Goal: Task Accomplishment & Management: Manage account settings

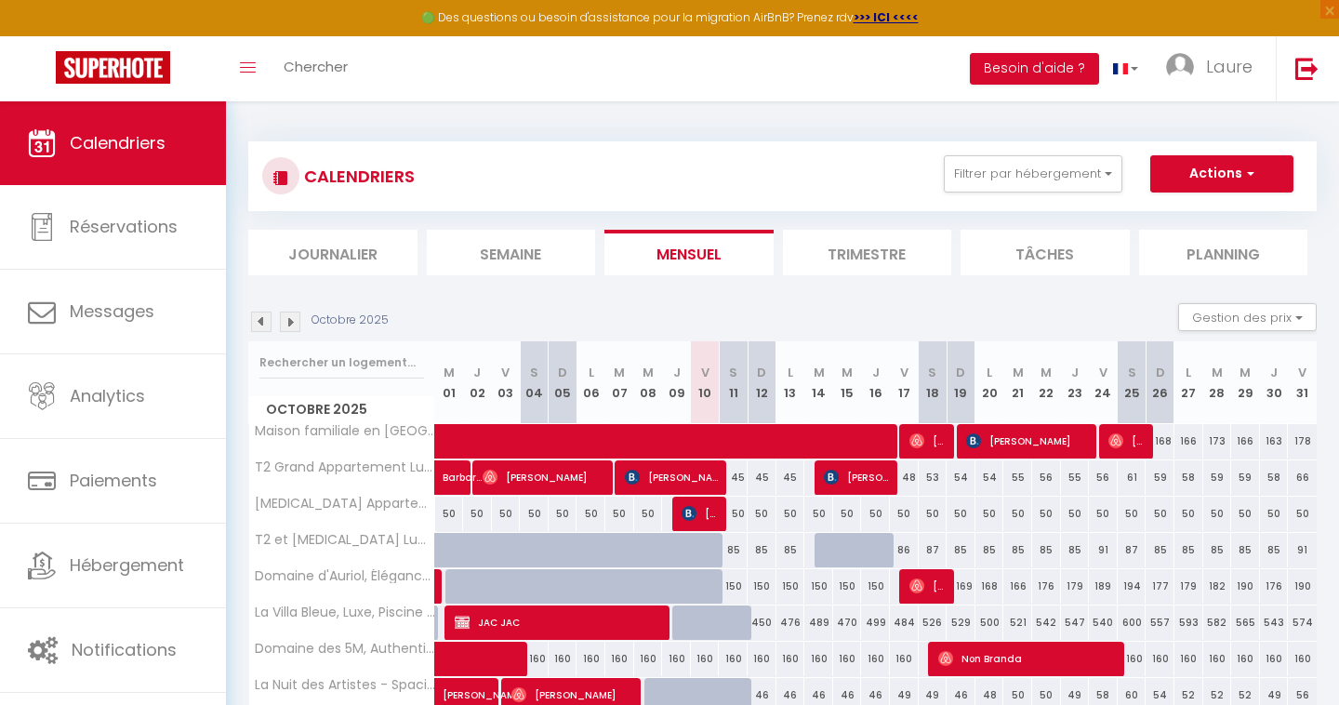
select select
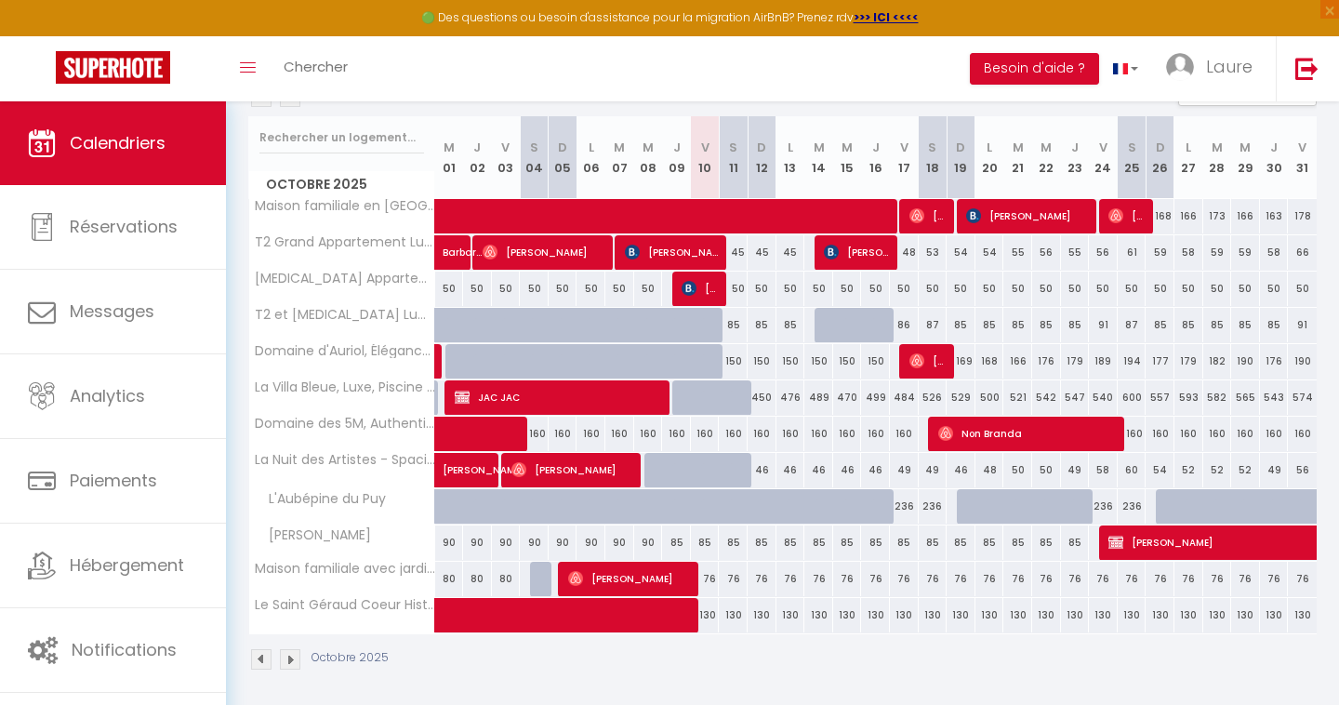
scroll to position [227, 0]
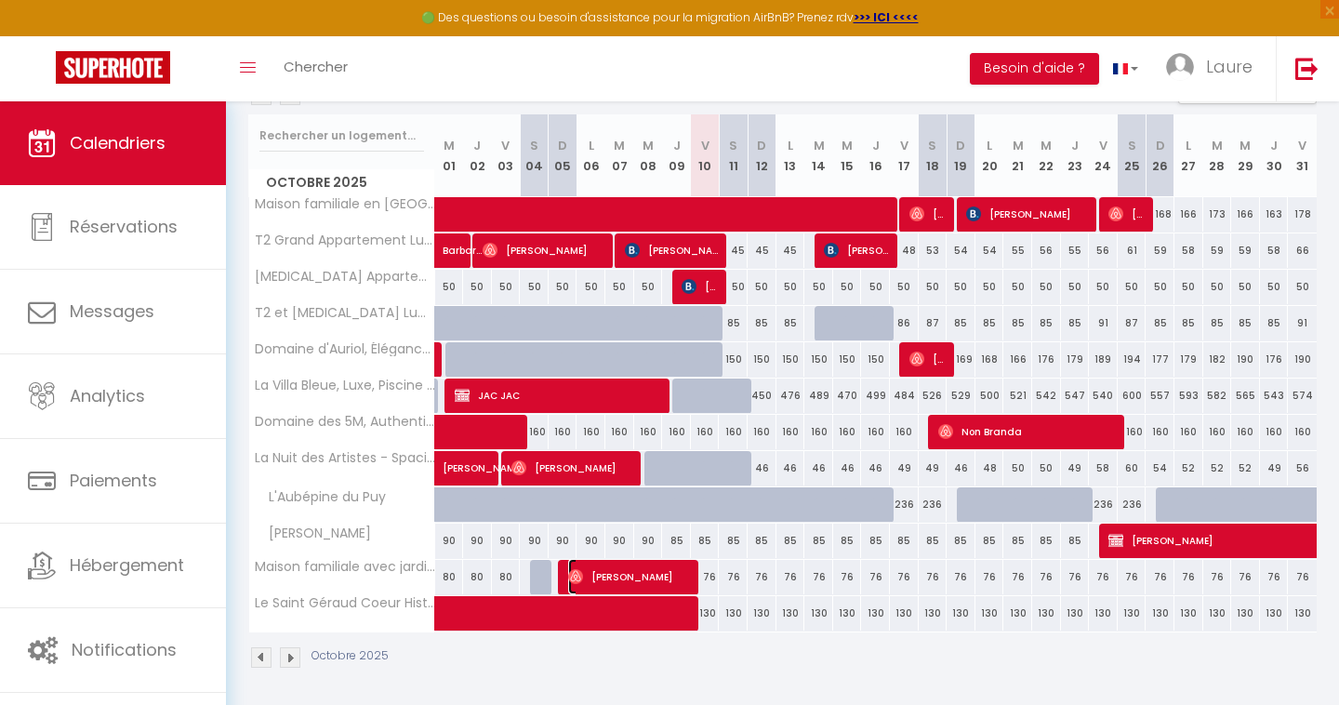
click at [642, 584] on span "[PERSON_NAME]" at bounding box center [630, 576] width 125 height 35
select select "OK"
select select "1"
select select "0"
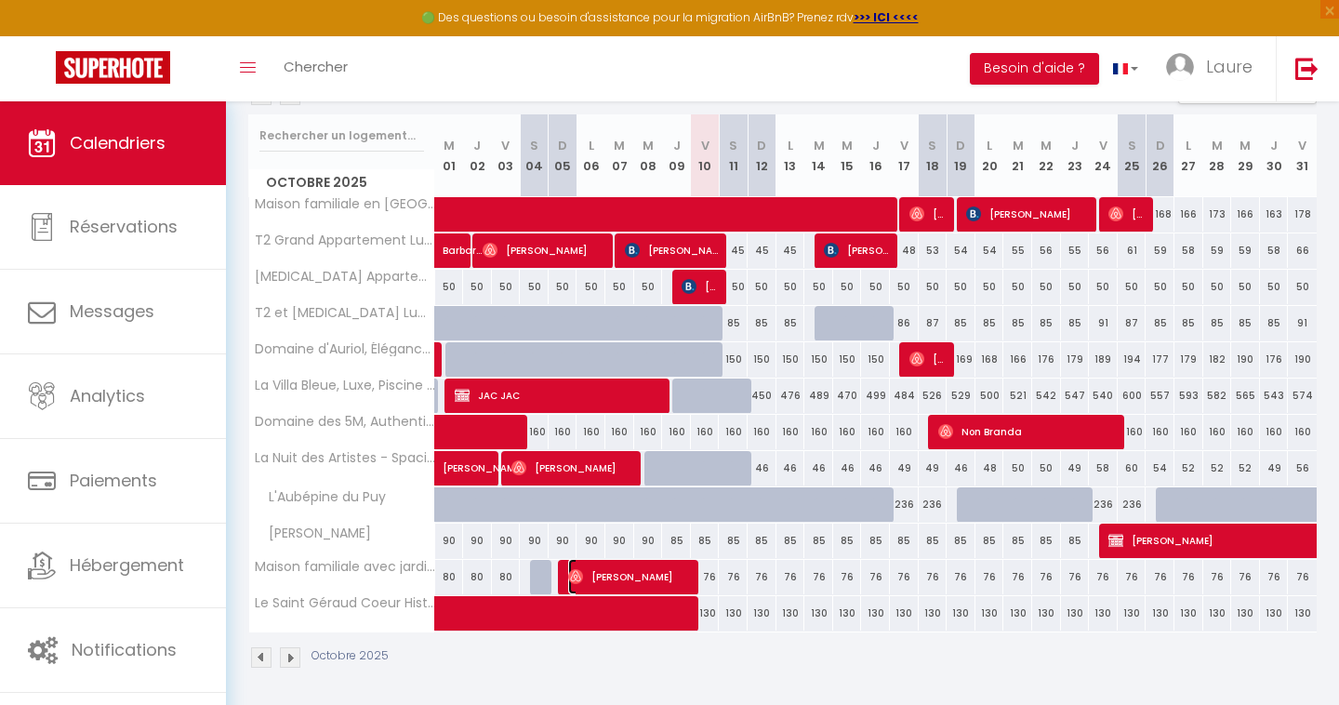
select select "1"
select select "23523"
select select "33042"
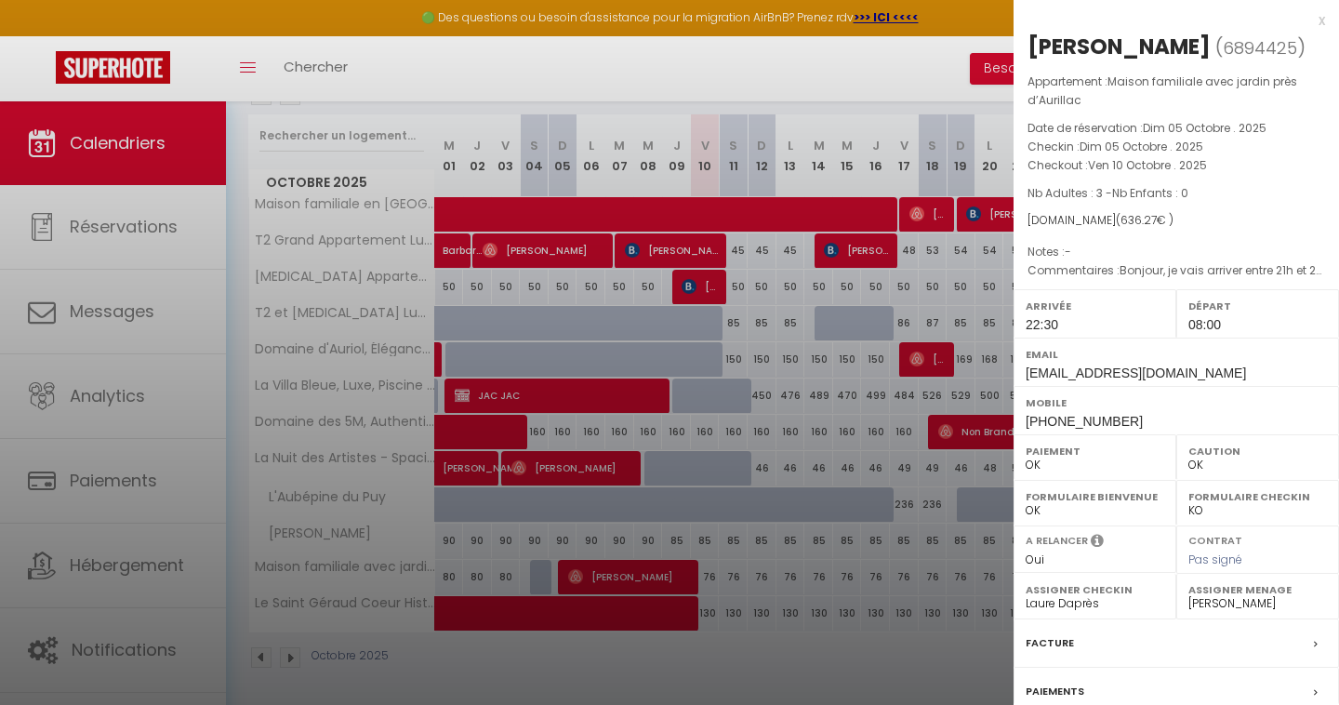
click at [635, 684] on div at bounding box center [669, 352] width 1339 height 705
